Goal: Information Seeking & Learning: Learn about a topic

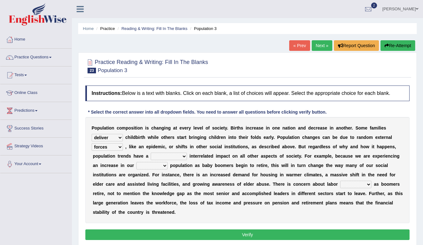
select select "deliver"
select select "forces"
click at [51, 56] on link "Practice Questions" at bounding box center [35, 57] width 71 height 16
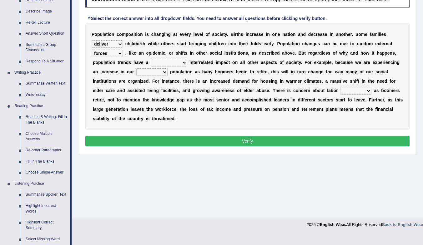
scroll to position [156, 0]
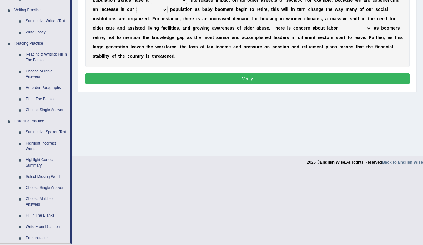
click at [43, 134] on link "Summarize Spoken Text" at bounding box center [46, 132] width 47 height 11
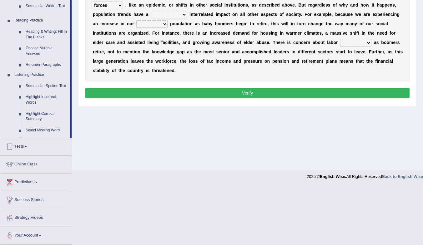
scroll to position [83, 0]
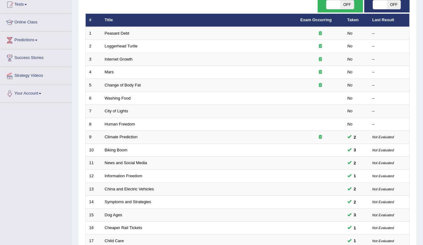
click at [279, 162] on td "News and Social Media" at bounding box center [199, 163] width 196 height 13
click at [113, 164] on link "News and Social Media" at bounding box center [126, 163] width 43 height 5
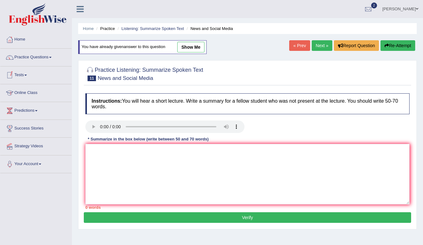
click at [105, 19] on div "Toggle navigation Home Practice Questions Speaking Practice Read Aloud Repeat S…" at bounding box center [211, 162] width 423 height 325
click at [91, 150] on textarea at bounding box center [247, 174] width 324 height 61
paste textarea "The speaker mainly talked about (topic). It was explained that (main idea) and …"
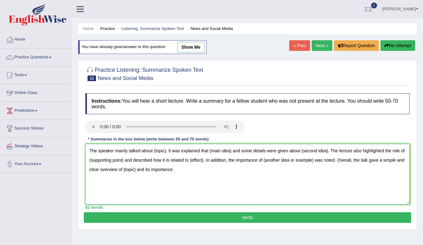
click at [153, 151] on textarea "The speaker mainly talked about (topic). It was explained that (main idea) and …" at bounding box center [247, 174] width 324 height 61
drag, startPoint x: 154, startPoint y: 153, endPoint x: 166, endPoint y: 153, distance: 11.6
click at [166, 153] on textarea "The speaker mainly talked about (topic). It was explained that (main idea) and …" at bounding box center [247, 174] width 324 height 61
drag, startPoint x: 222, startPoint y: 152, endPoint x: 244, endPoint y: 153, distance: 21.9
click at [244, 153] on textarea "The speaker mainly talked about social media. It was explained that (main idea)…" at bounding box center [247, 174] width 324 height 61
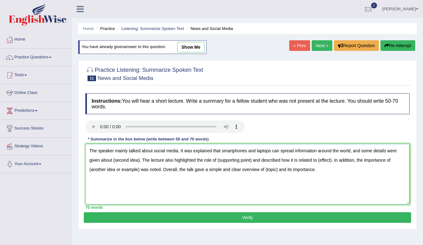
drag, startPoint x: 350, startPoint y: 152, endPoint x: 143, endPoint y: 163, distance: 207.9
click at [143, 163] on textarea "The speaker mainly talked about social media. It was explained that smartphones…" at bounding box center [247, 174] width 324 height 61
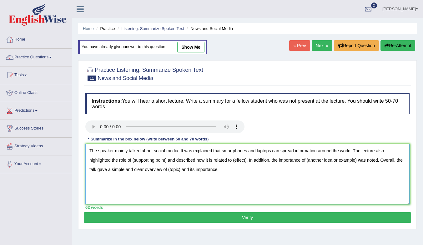
drag, startPoint x: 133, startPoint y: 160, endPoint x: 166, endPoint y: 160, distance: 33.5
click at [166, 160] on textarea "The speaker mainly talked about social media. It was explained that smartphones…" at bounding box center [247, 174] width 324 height 61
drag, startPoint x: 219, startPoint y: 161, endPoint x: 232, endPoint y: 161, distance: 13.1
click at [232, 161] on textarea "The speaker mainly talked about social media. It was explained that smartphones…" at bounding box center [247, 174] width 324 height 61
drag, startPoint x: 298, startPoint y: 161, endPoint x: 349, endPoint y: 165, distance: 51.1
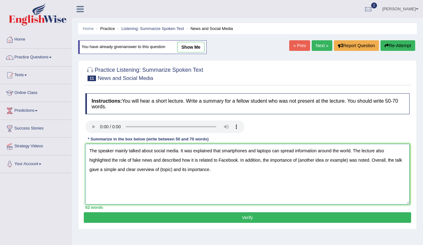
click at [349, 165] on textarea "The speaker mainly talked about social media. It was explained that smartphones…" at bounding box center [247, 174] width 324 height 61
drag, startPoint x: 205, startPoint y: 171, endPoint x: 218, endPoint y: 172, distance: 12.9
click at [218, 172] on textarea "The speaker mainly talked about social media. It was explained that smartphones…" at bounding box center [247, 174] width 324 height 61
type textarea "The speaker mainly talked about social media. It was explained that smartphones…"
click at [225, 217] on button "Verify" at bounding box center [247, 218] width 327 height 11
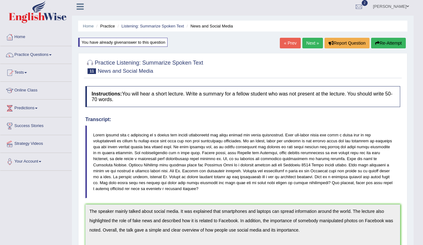
scroll to position [3, 0]
click at [305, 41] on link "Next »" at bounding box center [312, 43] width 21 height 11
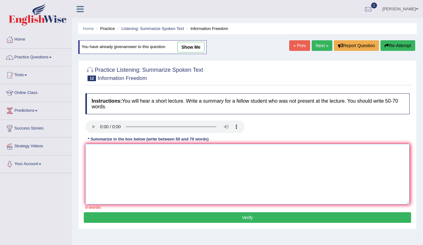
drag, startPoint x: 118, startPoint y: 152, endPoint x: 116, endPoint y: 153, distance: 3.2
click at [118, 152] on textarea at bounding box center [247, 174] width 324 height 61
paste textarea "The speaker mainly talked about (topic). It was explained that (main idea). The…"
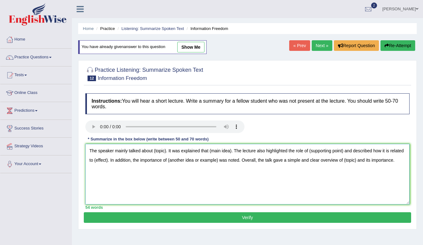
click at [153, 153] on textarea "The speaker mainly talked about (topic). It was explained that (main idea). The…" at bounding box center [247, 174] width 324 height 61
drag, startPoint x: 154, startPoint y: 152, endPoint x: 166, endPoint y: 153, distance: 11.9
click at [166, 153] on textarea "The speaker mainly talked about (topic). It was explained that (main idea). The…" at bounding box center [247, 174] width 324 height 61
drag, startPoint x: 238, startPoint y: 150, endPoint x: 259, endPoint y: 152, distance: 21.6
click at [259, 152] on textarea "The speaker mainly talked about power of information. It was explained that (ma…" at bounding box center [247, 174] width 324 height 61
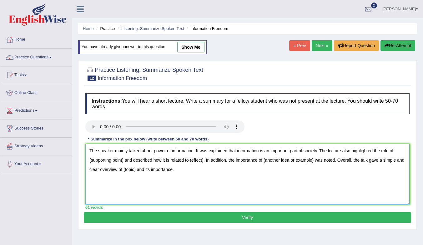
drag, startPoint x: 89, startPoint y: 159, endPoint x: 124, endPoint y: 161, distance: 34.7
click at [124, 161] on textarea "The speaker mainly talked about power of information. It was explained that inf…" at bounding box center [247, 174] width 324 height 61
drag, startPoint x: 179, startPoint y: 163, endPoint x: 192, endPoint y: 163, distance: 13.4
click at [192, 163] on textarea "The speaker mainly talked about power of information. It was explained that inf…" at bounding box center [247, 174] width 324 height 61
drag, startPoint x: 274, startPoint y: 162, endPoint x: 324, endPoint y: 162, distance: 50.3
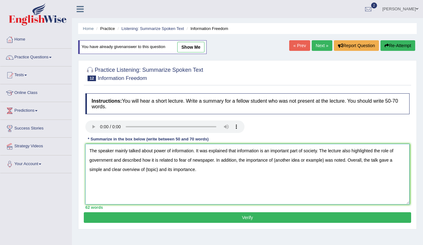
click at [324, 162] on textarea "The speaker mainly talked about power of information. It was explained that inf…" at bounding box center [247, 174] width 324 height 61
drag, startPoint x: 206, startPoint y: 171, endPoint x: 218, endPoint y: 173, distance: 11.9
click at [218, 173] on textarea "The speaker mainly talked about power of information. It was explained that inf…" at bounding box center [247, 174] width 324 height 61
drag, startPoint x: 274, startPoint y: 163, endPoint x: 385, endPoint y: 159, distance: 111.7
click at [385, 159] on textarea "The speaker mainly talked about power of information. It was explained that inf…" at bounding box center [247, 174] width 324 height 61
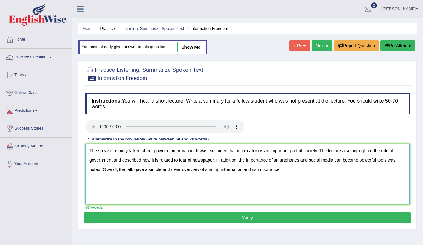
click at [292, 188] on textarea "The speaker mainly talked about power of information. It was explained that inf…" at bounding box center [247, 174] width 324 height 61
type textarea "The speaker mainly talked about power of information. It was explained that inf…"
click at [266, 219] on button "Verify" at bounding box center [247, 218] width 327 height 11
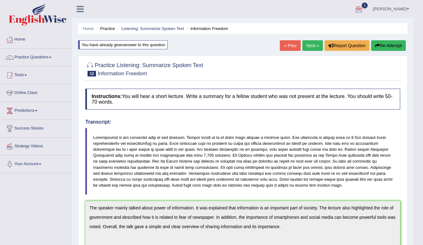
click at [313, 40] on link "Next »" at bounding box center [312, 45] width 21 height 11
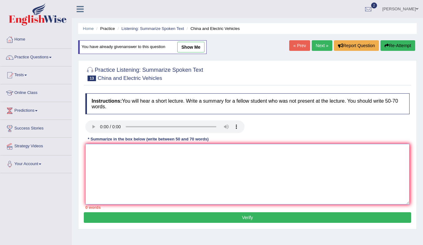
click at [133, 146] on textarea at bounding box center [247, 174] width 324 height 61
paste textarea "The speaker mainly talked about (topic). It was explained that (main idea). The…"
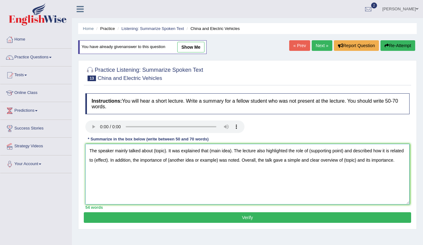
click at [154, 151] on textarea "The speaker mainly talked about (topic). It was explained that (main idea). The…" at bounding box center [247, 174] width 324 height 61
drag, startPoint x: 155, startPoint y: 152, endPoint x: 165, endPoint y: 153, distance: 10.4
click at [165, 153] on textarea "The speaker mainly talked about (topic). It was explained that (main idea). The…" at bounding box center [247, 174] width 324 height 61
drag, startPoint x: 154, startPoint y: 150, endPoint x: 166, endPoint y: 153, distance: 12.4
click at [166, 153] on textarea "The speaker mainly talked about (topic). It was explained that (main idea). The…" at bounding box center [247, 174] width 324 height 61
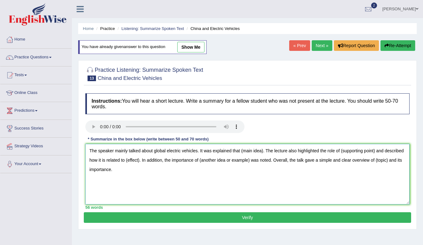
drag, startPoint x: 241, startPoint y: 154, endPoint x: 263, endPoint y: 154, distance: 21.9
click at [263, 154] on textarea "The speaker mainly talked about global electric vehicles. It was explained that…" at bounding box center [247, 174] width 324 height 61
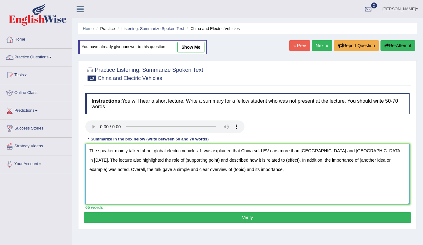
drag, startPoint x: 133, startPoint y: 162, endPoint x: 166, endPoint y: 161, distance: 33.5
click at [166, 161] on textarea "The speaker mainly talked about global electric vehicles. It was explained that…" at bounding box center [247, 174] width 324 height 61
drag, startPoint x: 263, startPoint y: 161, endPoint x: 277, endPoint y: 161, distance: 14.1
click at [277, 161] on textarea "The speaker mainly talked about global electric vehicles. It was explained that…" at bounding box center [247, 174] width 324 height 61
drag, startPoint x: 335, startPoint y: 162, endPoint x: 385, endPoint y: 161, distance: 50.3
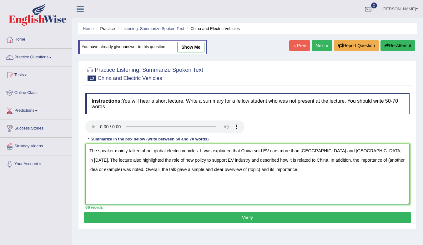
click at [385, 161] on textarea "The speaker mainly talked about global electric vehicles. It was explained that…" at bounding box center [247, 174] width 324 height 61
drag, startPoint x: 175, startPoint y: 171, endPoint x: 188, endPoint y: 172, distance: 12.9
click at [188, 172] on textarea "The speaker mainly talked about global electric vehicles. It was explained that…" at bounding box center [247, 174] width 324 height 61
type textarea "The speaker mainly talked about global electric vehicles. It was explained that…"
click at [193, 216] on button "Verify" at bounding box center [247, 218] width 327 height 11
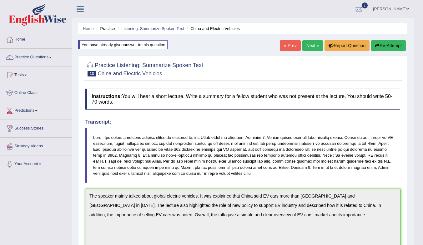
click at [309, 43] on link "Next »" at bounding box center [312, 45] width 21 height 11
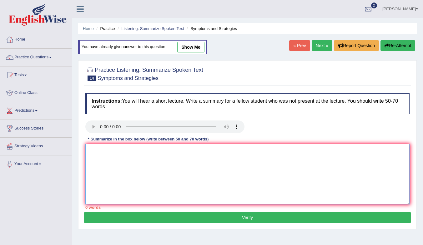
click at [119, 153] on textarea at bounding box center [247, 174] width 324 height 61
paste textarea "The speaker mainly talked about (topic). It was explained that (main idea). The…"
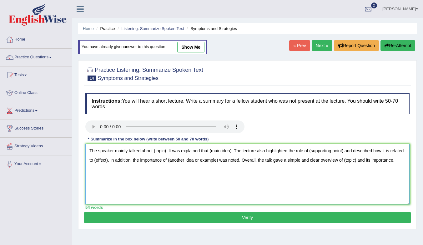
drag, startPoint x: 154, startPoint y: 152, endPoint x: 166, endPoint y: 152, distance: 12.5
click at [166, 152] on textarea "The speaker mainly talked about (topic). It was explained that (main idea). The…" at bounding box center [247, 174] width 324 height 61
drag, startPoint x: 215, startPoint y: 153, endPoint x: 237, endPoint y: 150, distance: 22.4
click at [237, 150] on textarea "The speaker mainly talked about [MEDICAL_DATA]. It was explained that (main ide…" at bounding box center [247, 174] width 324 height 61
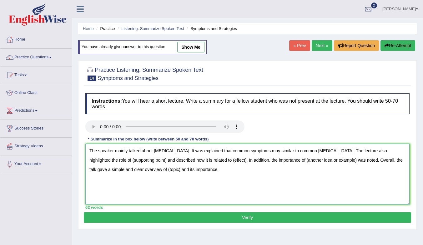
drag, startPoint x: 124, startPoint y: 160, endPoint x: 87, endPoint y: 161, distance: 36.6
click at [87, 161] on textarea "The speaker mainly talked about Covid-19. It was explained that common symptoms…" at bounding box center [247, 174] width 324 height 61
drag, startPoint x: 204, startPoint y: 172, endPoint x: 192, endPoint y: 171, distance: 12.2
click at [192, 171] on textarea "The speaker mainly talked about Covid-19. It was explained that common symptoms…" at bounding box center [247, 174] width 324 height 61
type textarea "The speaker mainly talked about Covid-19. It was explained that common symptoms…"
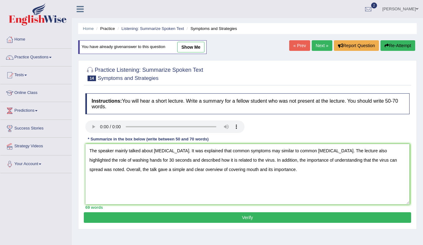
click at [209, 214] on button "Verify" at bounding box center [247, 218] width 327 height 11
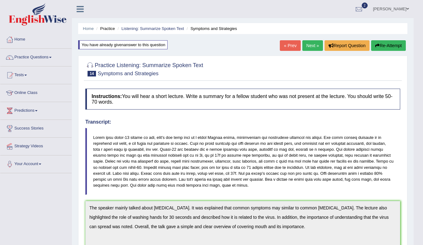
click at [313, 46] on link "Next »" at bounding box center [312, 45] width 21 height 11
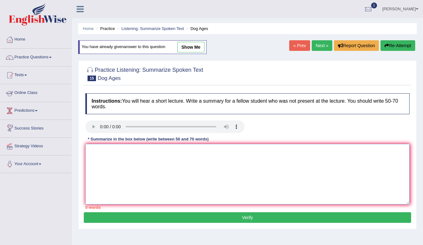
click at [102, 154] on textarea at bounding box center [247, 174] width 324 height 61
paste textarea "The speaker mainly talked about (topic). It was explained that (main idea). The…"
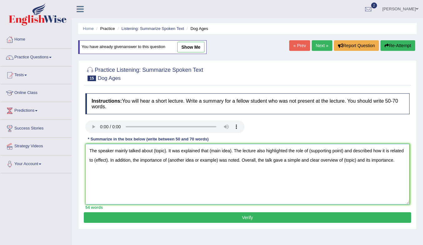
drag, startPoint x: 153, startPoint y: 151, endPoint x: 166, endPoint y: 152, distance: 12.5
click at [166, 152] on textarea "The speaker mainly talked about (topic). It was explained that (main idea). The…" at bounding box center [247, 174] width 324 height 61
drag, startPoint x: 237, startPoint y: 152, endPoint x: 259, endPoint y: 153, distance: 22.2
click at [259, 153] on textarea "The speaker mainly talked about identifying dog's age. It was explained that (m…" at bounding box center [247, 174] width 324 height 61
click at [249, 153] on textarea "The speaker mainly talked about identifying dog's age. It was explained that do…" at bounding box center [247, 174] width 324 height 61
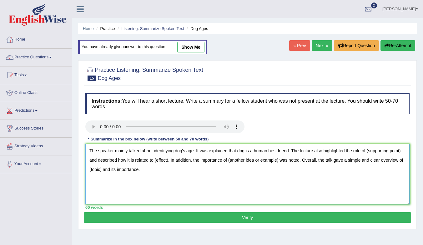
drag, startPoint x: 366, startPoint y: 153, endPoint x: 401, endPoint y: 149, distance: 34.6
click at [401, 149] on textarea "The speaker mainly talked about identifying dog's age. It was explained that do…" at bounding box center [247, 174] width 324 height 61
drag, startPoint x: 126, startPoint y: 162, endPoint x: 140, endPoint y: 160, distance: 14.2
click at [140, 160] on textarea "The speaker mainly talked about identifying dog's age. It was explained that do…" at bounding box center [247, 174] width 324 height 61
drag, startPoint x: 219, startPoint y: 161, endPoint x: 268, endPoint y: 163, distance: 49.4
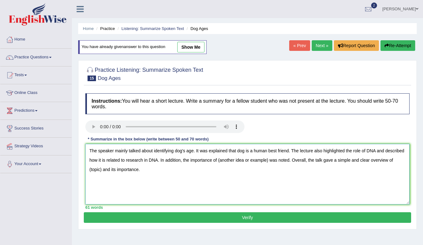
click at [268, 163] on textarea "The speaker mainly talked about identifying dog's age. It was explained that do…" at bounding box center [247, 174] width 324 height 61
drag, startPoint x: 149, startPoint y: 170, endPoint x: 162, endPoint y: 169, distance: 12.6
click at [162, 169] on textarea "The speaker mainly talked about identifying dog's age. It was explained that do…" at bounding box center [247, 174] width 324 height 61
click at [339, 161] on textarea "The speaker mainly talked about identifying dog's age. It was explained that do…" at bounding box center [247, 174] width 324 height 61
drag, startPoint x: 160, startPoint y: 168, endPoint x: 172, endPoint y: 169, distance: 11.6
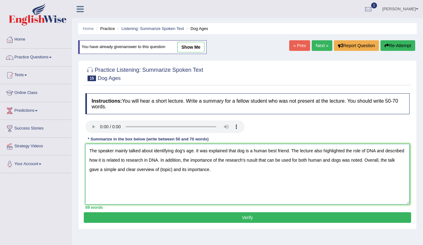
click at [172, 169] on textarea "The speaker mainly talked about identifying dog's age. It was explained that do…" at bounding box center [247, 174] width 324 height 61
type textarea "The speaker mainly talked about identifying dog's age. It was explained that do…"
click at [196, 219] on button "Verify" at bounding box center [247, 218] width 327 height 11
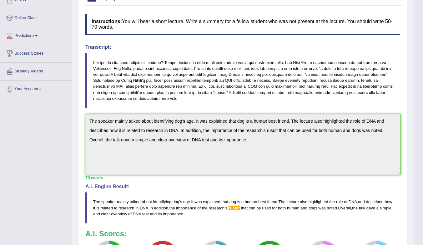
scroll to position [125, 0]
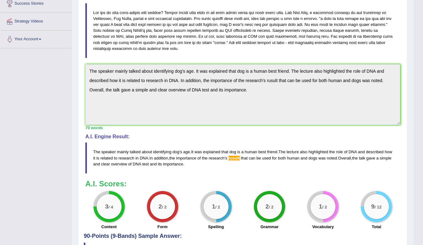
drag, startPoint x: 201, startPoint y: 166, endPoint x: 90, endPoint y: 152, distance: 112.4
click at [90, 152] on blockquote "The speaker mainly talked about identifying dog ' s age . It was explained that…" at bounding box center [242, 158] width 315 height 31
click at [252, 162] on blockquote "The speaker mainly talked about identifying dog ' s age . It was explained that…" at bounding box center [242, 158] width 315 height 31
click at [84, 69] on div "Instructions: You will hear a short lecture. Write a summary for a fellow stude…" at bounding box center [243, 97] width 318 height 273
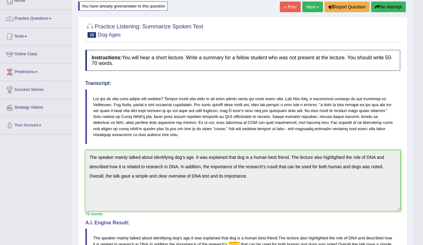
scroll to position [0, 0]
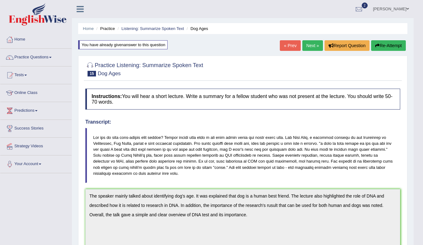
click at [380, 47] on button "Re-Attempt" at bounding box center [388, 45] width 35 height 11
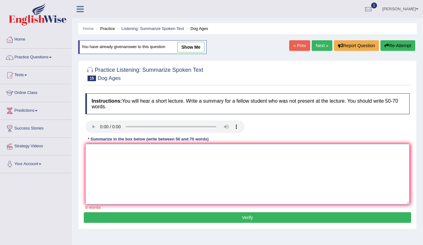
click at [232, 156] on textarea at bounding box center [247, 174] width 324 height 61
paste textarea "The speaker mainly talked about identifying dog's age. It was explained that do…"
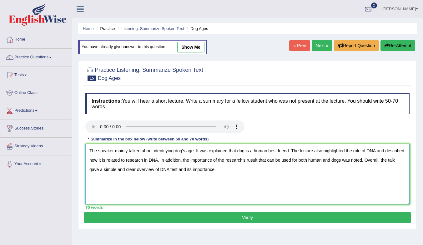
click at [250, 161] on textarea "The speaker mainly talked about identifying dog's age. It was explained that do…" at bounding box center [247, 174] width 324 height 61
type textarea "The speaker mainly talked about identifying dog's age. It was explained that do…"
click at [239, 218] on button "Verify" at bounding box center [247, 218] width 327 height 11
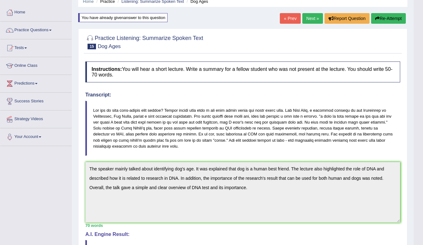
scroll to position [31, 0]
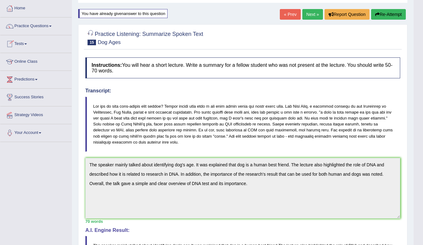
drag, startPoint x: 91, startPoint y: 35, endPoint x: 91, endPoint y: 39, distance: 3.5
click at [91, 35] on div at bounding box center [89, 34] width 9 height 9
click at [285, 13] on link "« Prev" at bounding box center [290, 14] width 21 height 11
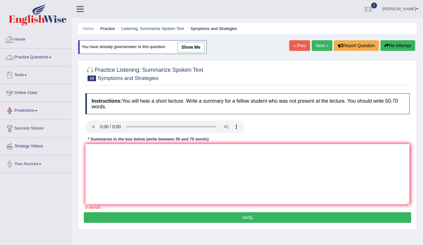
click at [180, 26] on li "Listening: Summarize Spoken Text" at bounding box center [150, 29] width 68 height 6
click at [197, 45] on link "show me" at bounding box center [190, 47] width 27 height 11
type textarea "The speaker mainly talked about Covid-19. It was explained that common symptoms…"
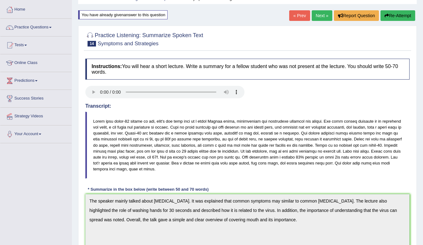
scroll to position [31, 0]
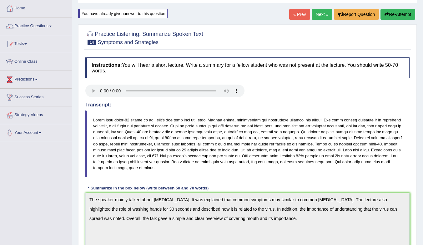
click at [295, 15] on link "« Prev" at bounding box center [299, 14] width 21 height 11
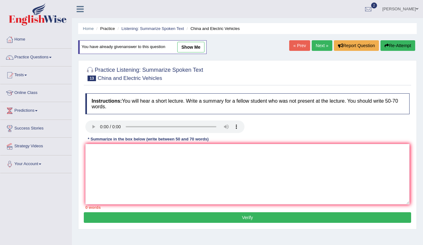
click at [194, 46] on link "show me" at bounding box center [190, 47] width 27 height 11
type textarea "The speaker mainly talked about global electric vehicles. It was explained that…"
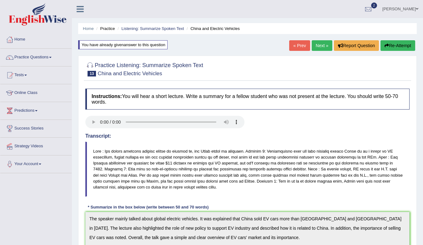
click at [294, 47] on link "« Prev" at bounding box center [299, 45] width 21 height 11
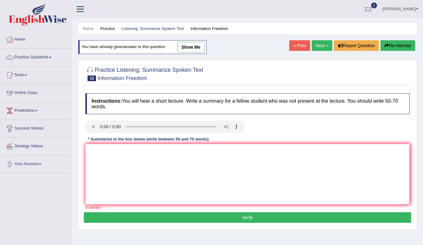
click at [185, 45] on link "show me" at bounding box center [190, 47] width 27 height 11
type textarea "The speaker mainly talked about power of information. It was explained that inf…"
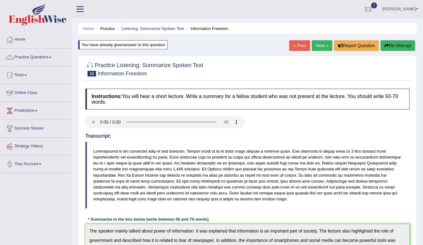
click at [323, 45] on link "Next »" at bounding box center [322, 45] width 21 height 11
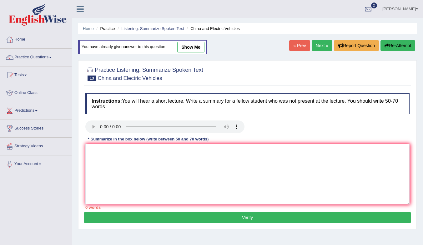
click at [318, 45] on link "Next »" at bounding box center [322, 45] width 21 height 11
click at [195, 45] on link "show me" at bounding box center [190, 47] width 27 height 11
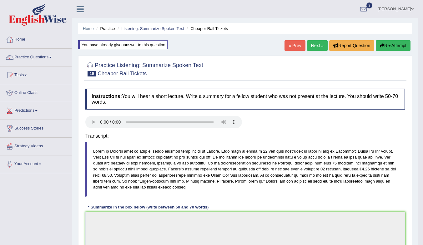
type textarea "The speaker mainly discussed how cheaper rail in gender pay gaps. It was mentio…"
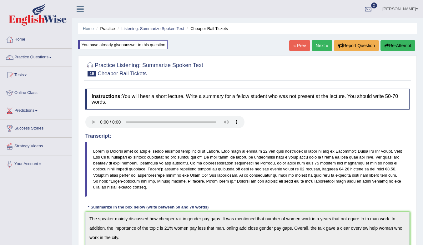
click at [317, 43] on link "Next »" at bounding box center [322, 45] width 21 height 11
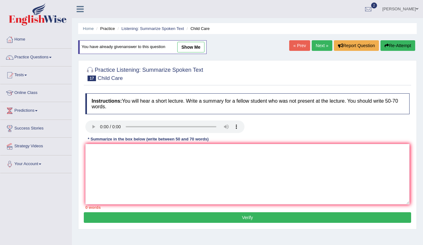
click at [184, 45] on link "show me" at bounding box center [190, 47] width 27 height 11
type textarea "The speaker mainly discussed about parent spent a lot of money for child care. …"
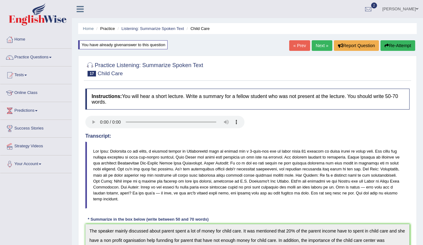
click at [319, 46] on link "Next »" at bounding box center [322, 45] width 21 height 11
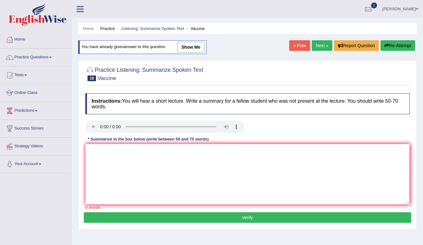
click at [319, 46] on link "Next »" at bounding box center [322, 45] width 21 height 11
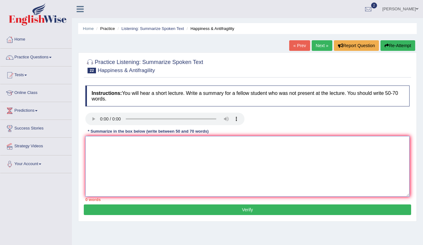
click at [195, 168] on textarea at bounding box center [247, 166] width 324 height 61
paste textarea "emphasized"
type textarea "emphasized"
drag, startPoint x: 125, startPoint y: 145, endPoint x: 0, endPoint y: 150, distance: 124.8
click at [0, 150] on div "Toggle navigation Home Practice Questions Speaking Practice Read Aloud Repeat S…" at bounding box center [211, 162] width 423 height 325
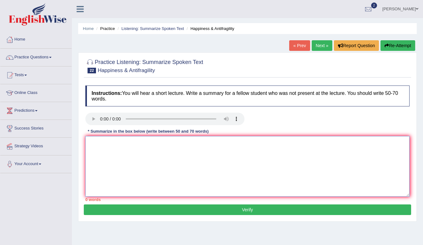
click at [182, 148] on textarea at bounding box center [247, 166] width 324 height 61
paste textarea "The speaker mainly talked about (topic). It was explained that (main idea) and …"
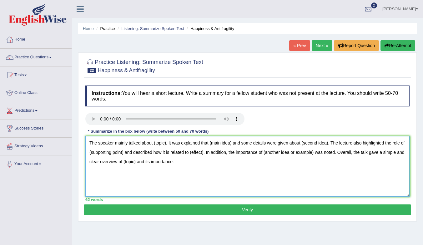
drag, startPoint x: 328, startPoint y: 145, endPoint x: 232, endPoint y: 145, distance: 95.7
click at [232, 145] on textarea "The speaker mainly talked about (topic). It was explained that (main idea) and …" at bounding box center [247, 166] width 324 height 61
click at [163, 146] on textarea "The speaker mainly talked about (topic). It was explained that (main idea). The…" at bounding box center [247, 166] width 324 height 61
click at [167, 142] on textarea "The speaker mainly talked about (topic). It was explained that (main idea). The…" at bounding box center [247, 166] width 324 height 61
drag, startPoint x: 166, startPoint y: 143, endPoint x: 154, endPoint y: 148, distance: 12.6
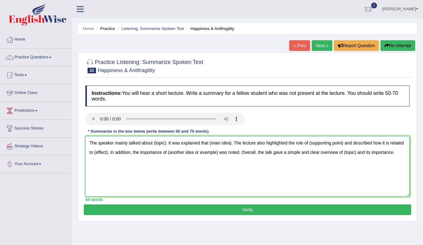
click at [154, 148] on textarea "The speaker mainly talked about (topic). It was explained that (main idea). The…" at bounding box center [247, 166] width 324 height 61
click at [152, 144] on textarea "The speaker mainly talked about grow stronger. It was explained that (main idea…" at bounding box center [247, 166] width 324 height 61
click at [187, 147] on textarea "The speaker mainly talked about how human grow stronger. It was explained that …" at bounding box center [247, 166] width 324 height 61
drag, startPoint x: 248, startPoint y: 144, endPoint x: 269, endPoint y: 147, distance: 21.4
click at [269, 147] on textarea "The speaker mainly talked about how human grow stronger. It was explained that …" at bounding box center [247, 166] width 324 height 61
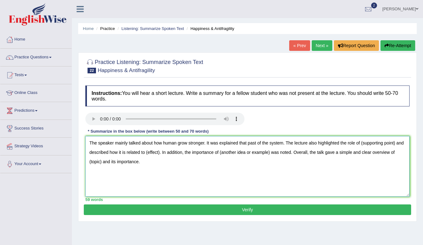
drag, startPoint x: 361, startPoint y: 144, endPoint x: 395, endPoint y: 144, distance: 33.8
click at [395, 144] on textarea "The speaker mainly talked about how human grow stronger. It was explained that …" at bounding box center [247, 166] width 324 height 61
drag, startPoint x: 159, startPoint y: 153, endPoint x: 154, endPoint y: 155, distance: 4.8
click at [154, 155] on textarea "The speaker mainly talked about how human grow stronger. It was explained that …" at bounding box center [247, 166] width 324 height 61
click at [159, 153] on textarea "The speaker mainly talked about how human grow stronger. It was explained that …" at bounding box center [247, 166] width 324 height 61
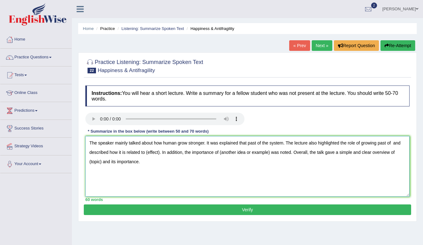
drag, startPoint x: 159, startPoint y: 154, endPoint x: 147, endPoint y: 155, distance: 12.6
click at [147, 155] on textarea "The speaker mainly talked about how human grow stronger. It was explained that …" at bounding box center [247, 166] width 324 height 61
drag, startPoint x: 219, startPoint y: 154, endPoint x: 269, endPoint y: 155, distance: 49.7
click at [269, 155] on textarea "The speaker mainly talked about how human grow stronger. It was explained that …" at bounding box center [247, 166] width 324 height 61
click at [158, 154] on textarea "The speaker mainly talked about how human grow stronger. It was explained that …" at bounding box center [247, 166] width 324 height 61
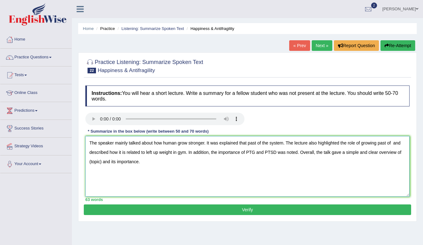
click at [391, 144] on textarea "The speaker mainly talked about how human grow stronger. It was explained that …" at bounding box center [247, 166] width 324 height 61
drag, startPoint x: 124, startPoint y: 163, endPoint x: 121, endPoint y: 169, distance: 6.2
click at [121, 169] on textarea "The speaker mainly talked about how human grow stronger. It was explained that …" at bounding box center [247, 166] width 324 height 61
drag, startPoint x: 125, startPoint y: 162, endPoint x: 114, endPoint y: 171, distance: 14.3
click at [114, 171] on textarea "The speaker mainly talked about how human grow stronger. It was explained that …" at bounding box center [247, 166] width 324 height 61
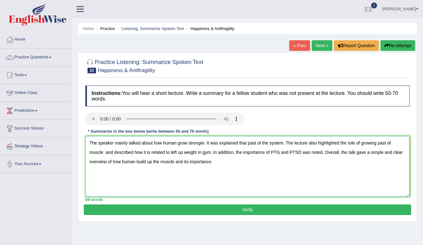
type textarea "The speaker mainly talked about how human grow stronger. It was explained that …"
click at [174, 212] on button "Verify" at bounding box center [247, 210] width 327 height 11
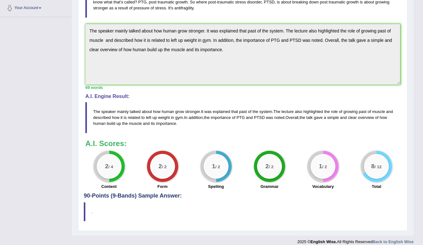
scroll to position [163, 0]
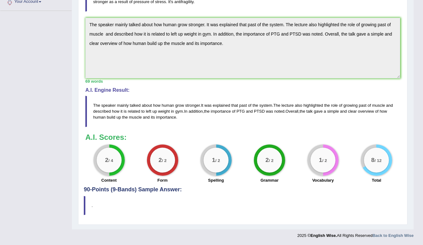
click at [253, 109] on span "and" at bounding box center [249, 111] width 7 height 5
click at [142, 107] on span "about" at bounding box center [147, 105] width 10 height 5
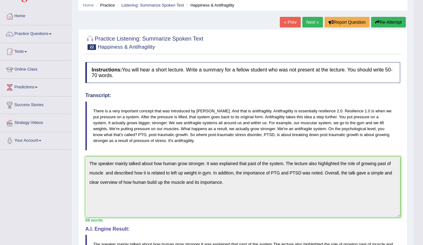
scroll to position [31, 0]
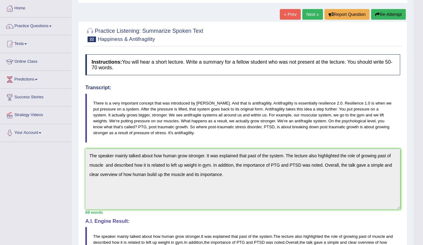
click at [313, 13] on link "Next »" at bounding box center [312, 14] width 21 height 11
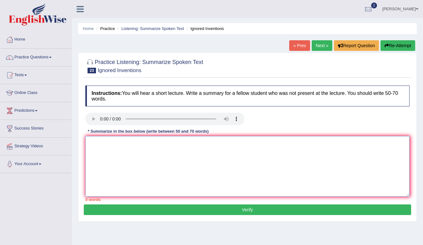
click at [125, 149] on textarea at bounding box center [247, 166] width 324 height 61
paste textarea "The speaker mainly talked about (topic). It was explained that (main idea) and …"
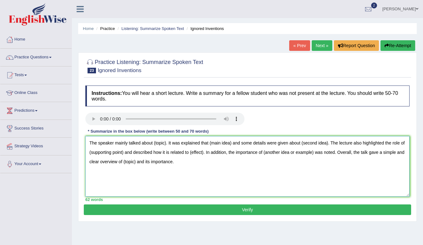
drag, startPoint x: 165, startPoint y: 144, endPoint x: 154, endPoint y: 146, distance: 11.1
click at [154, 146] on textarea "The speaker mainly talked about (topic). It was explained that (main idea) and …" at bounding box center [247, 166] width 324 height 61
drag, startPoint x: 247, startPoint y: 145, endPoint x: 269, endPoint y: 146, distance: 21.9
click at [269, 146] on textarea "The speaker mainly talked about innovention of the glasses. It was explained th…" at bounding box center [247, 166] width 324 height 61
click at [282, 144] on textarea "The speaker mainly talked about innovention of the glasses. It was explained th…" at bounding box center [247, 166] width 324 height 61
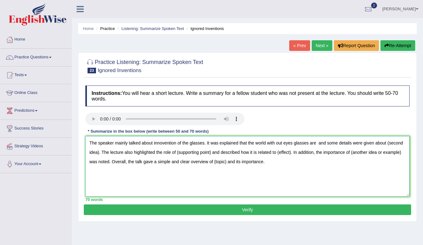
drag, startPoint x: 317, startPoint y: 144, endPoint x: 323, endPoint y: 150, distance: 8.9
click at [317, 144] on textarea "The speaker mainly talked about innovention of the glasses. It was explained th…" at bounding box center [247, 166] width 324 height 61
drag, startPoint x: 212, startPoint y: 153, endPoint x: 291, endPoint y: 154, distance: 78.5
click at [291, 154] on textarea "The speaker mainly talked about innovention of the glasses. It was explained th…" at bounding box center [247, 166] width 324 height 61
drag, startPoint x: 379, startPoint y: 144, endPoint x: 99, endPoint y: 154, distance: 280.6
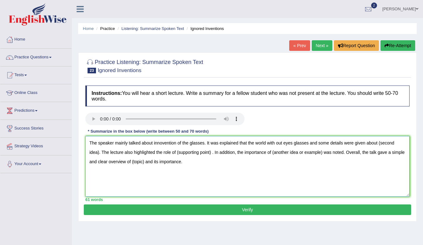
click at [99, 154] on textarea "The speaker mainly talked about innovention of the glasses. It was explained th…" at bounding box center [247, 166] width 324 height 61
click at [98, 154] on textarea "The speaker mainly talked about innovention of the glasses. It was explained th…" at bounding box center [247, 166] width 324 height 61
click at [213, 186] on textarea "The speaker mainly talked about innovention of the glasses. It was explained th…" at bounding box center [247, 166] width 324 height 61
drag, startPoint x: 213, startPoint y: 152, endPoint x: 180, endPoint y: 153, distance: 33.2
click at [180, 153] on textarea "The speaker mainly talked about innovention of the glasses. It was explained th…" at bounding box center [247, 166] width 324 height 61
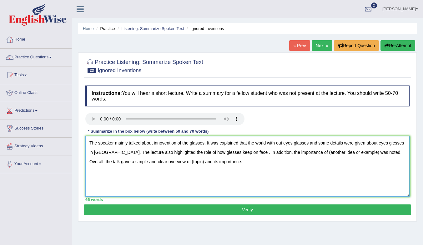
drag, startPoint x: 362, startPoint y: 152, endPoint x: 234, endPoint y: 156, distance: 128.2
click at [234, 156] on textarea "The speaker mainly talked about innovention of the glasses. It was explained th…" at bounding box center [247, 166] width 324 height 61
drag, startPoint x: 348, startPoint y: 154, endPoint x: 337, endPoint y: 159, distance: 11.8
click at [337, 158] on textarea "The speaker mainly talked about innovention of the glasses. It was explained th…" at bounding box center [247, 166] width 324 height 61
type textarea "The speaker mainly talked about innovention of the glasses. It was explained th…"
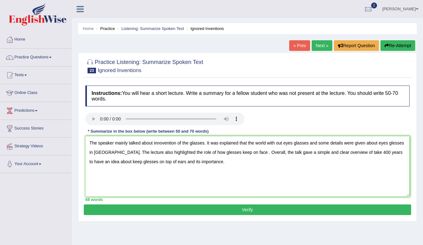
click at [283, 210] on button "Verify" at bounding box center [247, 210] width 327 height 11
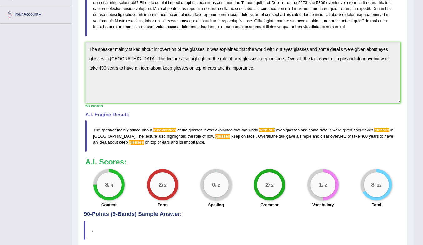
scroll to position [156, 0]
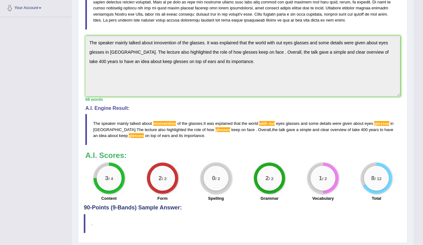
click at [267, 125] on span "with" at bounding box center [263, 123] width 8 height 5
click at [388, 123] on span "glesses" at bounding box center [381, 123] width 15 height 5
click at [386, 123] on span "glesses" at bounding box center [381, 123] width 15 height 5
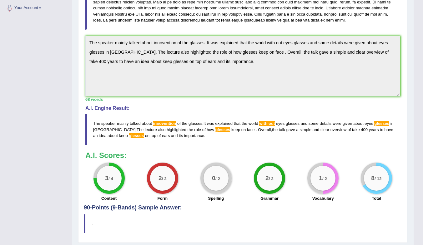
click at [386, 123] on span "glesses" at bounding box center [381, 123] width 15 height 5
click at [129, 135] on span "glesses" at bounding box center [136, 135] width 15 height 5
click at [129, 137] on span "glesses" at bounding box center [136, 135] width 15 height 5
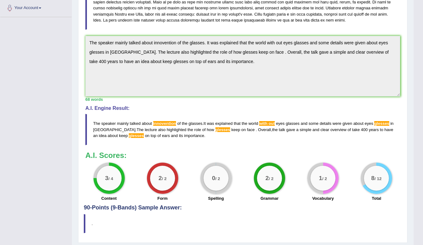
click at [129, 137] on span "glesses" at bounding box center [136, 135] width 15 height 5
click at [215, 132] on span "glesses" at bounding box center [222, 130] width 15 height 5
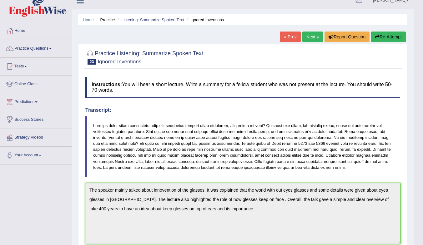
scroll to position [0, 0]
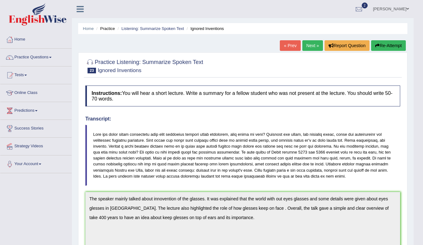
click at [291, 47] on link "« Prev" at bounding box center [290, 45] width 21 height 11
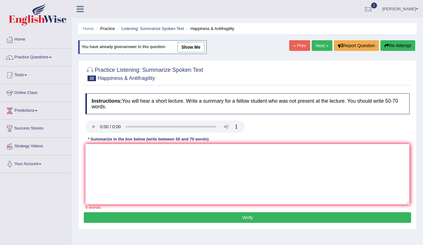
click at [318, 48] on link "Next »" at bounding box center [322, 45] width 21 height 11
click at [190, 48] on link "show me" at bounding box center [190, 47] width 27 height 11
type textarea "The speaker mainly talked about innovention of the glasses. It was explained th…"
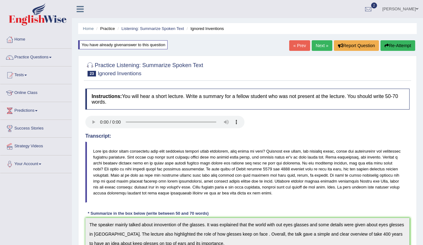
click at [315, 47] on link "Next »" at bounding box center [322, 45] width 21 height 11
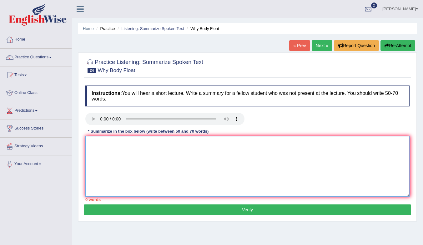
click at [184, 161] on textarea at bounding box center [247, 166] width 324 height 61
paste textarea "The speaker mainly talked about (topic). It was explained that (main idea) and …"
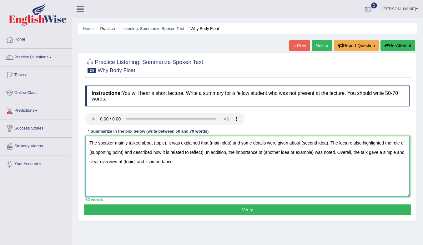
drag, startPoint x: 166, startPoint y: 145, endPoint x: 154, endPoint y: 148, distance: 12.8
click at [154, 148] on textarea "The speaker mainly talked about (topic). It was explained that (main idea) and …" at bounding box center [247, 166] width 324 height 61
drag, startPoint x: 264, startPoint y: 143, endPoint x: 241, endPoint y: 146, distance: 22.7
click at [241, 146] on textarea "The speaker mainly talked about how body float in water. It was explained that …" at bounding box center [247, 166] width 324 height 61
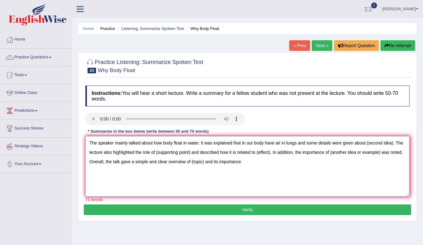
drag, startPoint x: 298, startPoint y: 143, endPoint x: 393, endPoint y: 141, distance: 94.7
click at [393, 141] on textarea "The speaker mainly talked about how body float in water. It was explained that …" at bounding box center [247, 166] width 324 height 61
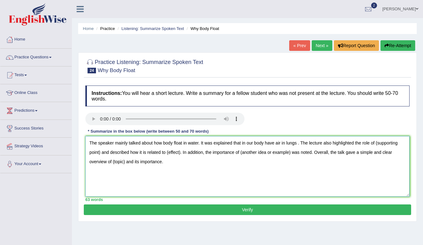
drag, startPoint x: 376, startPoint y: 143, endPoint x: 100, endPoint y: 154, distance: 276.0
click at [100, 154] on textarea "The speaker mainly talked about how body float in water. It was explained that …" at bounding box center [247, 166] width 324 height 61
drag, startPoint x: 168, startPoint y: 154, endPoint x: 154, endPoint y: 157, distance: 13.4
click at [154, 157] on textarea "The speaker mainly talked about how body float in water. It was explained that …" at bounding box center [247, 166] width 324 height 61
drag, startPoint x: 249, startPoint y: 153, endPoint x: 299, endPoint y: 153, distance: 49.4
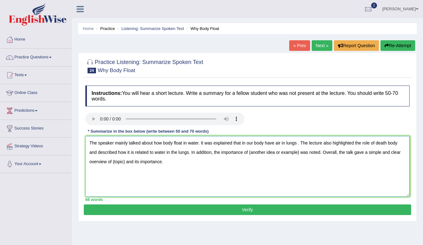
click at [299, 153] on textarea "The speaker mainly talked about how body float in water. It was explained that …" at bounding box center [247, 166] width 324 height 61
drag, startPoint x: 144, startPoint y: 163, endPoint x: 132, endPoint y: 167, distance: 13.0
click at [132, 167] on textarea "The speaker mainly talked about how body float in water. It was explained that …" at bounding box center [247, 166] width 324 height 61
type textarea "The speaker mainly talked about how body float in water. It was explained that …"
click at [169, 210] on button "Verify" at bounding box center [247, 210] width 327 height 11
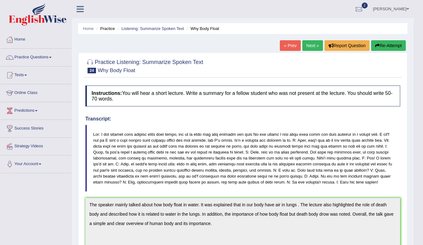
click at [311, 45] on link "Next »" at bounding box center [312, 45] width 21 height 11
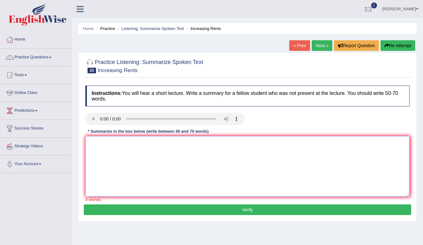
click at [110, 157] on textarea at bounding box center [247, 166] width 324 height 61
paste textarea "The speaker mainly talked about (topic). It was explained that (main idea) and …"
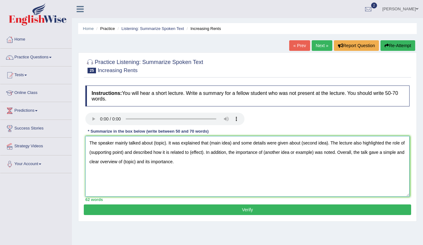
drag, startPoint x: 166, startPoint y: 144, endPoint x: 153, endPoint y: 144, distance: 12.8
click at [153, 144] on textarea "The speaker mainly talked about (topic). It was explained that (main idea) and …" at bounding box center [247, 166] width 324 height 61
drag, startPoint x: 249, startPoint y: 144, endPoint x: 271, endPoint y: 146, distance: 21.7
click at [271, 146] on textarea "The speaker mainly talked about rentle houses are increase. It was explained th…" at bounding box center [247, 166] width 324 height 61
click at [165, 144] on textarea "The speaker mainly talked about rentle houses are increase. It was explained th…" at bounding box center [247, 166] width 324 height 61
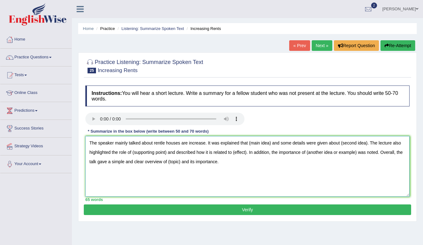
click at [180, 145] on textarea "The speaker mainly talked about rentle houses are increase. It was explained th…" at bounding box center [247, 166] width 324 height 61
drag, startPoint x: 285, startPoint y: 145, endPoint x: 264, endPoint y: 147, distance: 22.0
click at [264, 147] on textarea "The speaker mainly talked about rentle houses market are increase. It was expla…" at bounding box center [247, 166] width 324 height 61
drag, startPoint x: 382, startPoint y: 145, endPoint x: 98, endPoint y: 154, distance: 284.0
click at [98, 154] on textarea "The speaker mainly talked about rentle houses market are increase. It was expla…" at bounding box center [247, 166] width 324 height 61
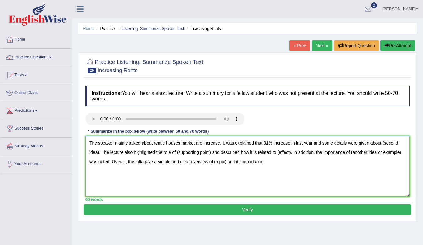
drag, startPoint x: 314, startPoint y: 143, endPoint x: 99, endPoint y: 153, distance: 215.3
click at [99, 153] on textarea "The speaker mainly talked about rentle houses market are increase. It was expla…" at bounding box center [247, 166] width 324 height 61
drag, startPoint x: 123, startPoint y: 153, endPoint x: 88, endPoint y: 156, distance: 35.7
click at [88, 156] on textarea "The speaker mainly talked about rentle houses market are increase. It was expla…" at bounding box center [247, 166] width 324 height 61
drag, startPoint x: 212, startPoint y: 153, endPoint x: 225, endPoint y: 157, distance: 13.7
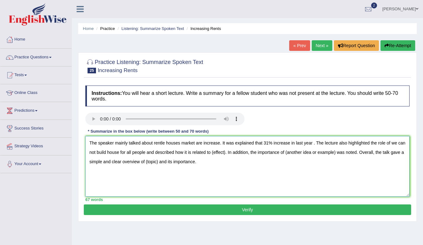
click at [225, 157] on textarea "The speaker mainly talked about rentle houses market are increase. It was expla…" at bounding box center [247, 166] width 324 height 61
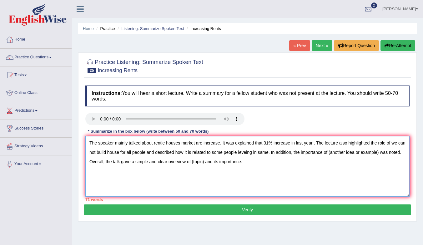
drag, startPoint x: 147, startPoint y: 154, endPoint x: 269, endPoint y: 157, distance: 121.6
click at [269, 157] on textarea "The speaker mainly talked about rentle houses market are increase. It was expla…" at bounding box center [247, 166] width 324 height 61
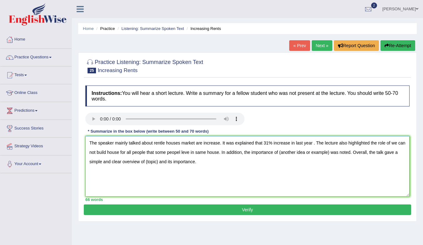
drag, startPoint x: 279, startPoint y: 155, endPoint x: 329, endPoint y: 152, distance: 50.4
click at [329, 152] on textarea "The speaker mainly talked about rentle houses market are increase. It was expla…" at bounding box center [247, 166] width 324 height 61
click at [106, 154] on textarea "The speaker mainly talked about rentle houses market are increase. It was expla…" at bounding box center [247, 166] width 324 height 61
drag, startPoint x: 135, startPoint y: 163, endPoint x: 125, endPoint y: 168, distance: 11.6
click at [124, 168] on textarea "The speaker mainly talked about rentle houses market are increase. It was expla…" at bounding box center [247, 166] width 324 height 61
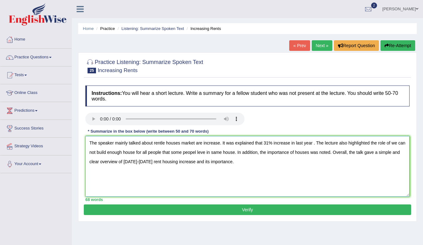
type textarea "The speaker mainly talked about rentle houses market are increase. It was expla…"
click at [207, 211] on button "Verify" at bounding box center [247, 210] width 327 height 11
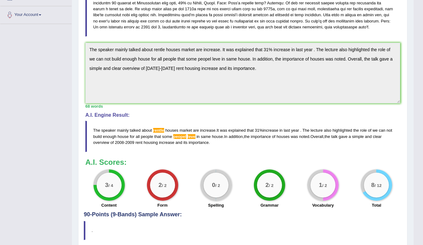
scroll to position [175, 0]
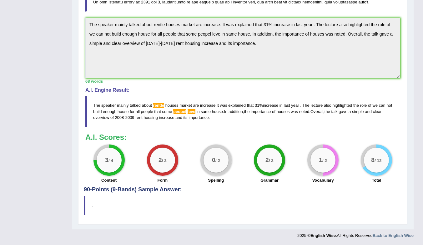
click at [186, 111] on span "peopel" at bounding box center [179, 111] width 13 height 5
click at [195, 112] on span "leve" at bounding box center [192, 111] width 8 height 5
click at [158, 104] on span "rentle" at bounding box center [158, 105] width 11 height 5
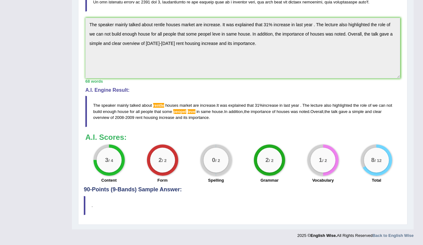
click at [158, 104] on span "rentle" at bounding box center [158, 105] width 11 height 5
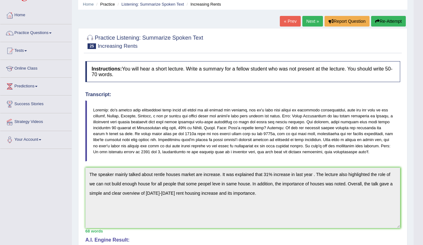
scroll to position [0, 0]
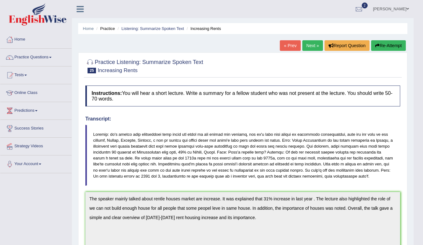
click at [290, 48] on link "« Prev" at bounding box center [290, 45] width 21 height 11
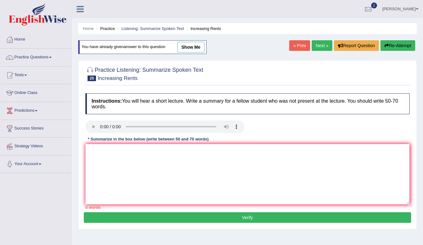
click at [187, 47] on link "show me" at bounding box center [190, 47] width 27 height 11
type textarea "The speaker mainly talked about rentle houses market are increase. It was expla…"
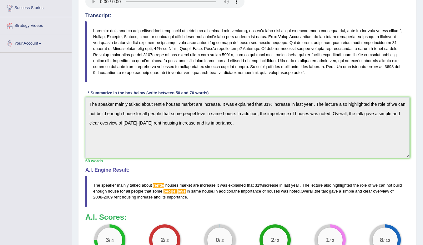
scroll to position [201, 0]
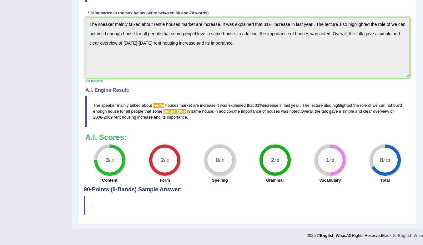
click at [160, 104] on span "rentle" at bounding box center [158, 105] width 11 height 5
click at [177, 112] on span "peopel" at bounding box center [169, 111] width 13 height 5
